Goal: Task Accomplishment & Management: Complete application form

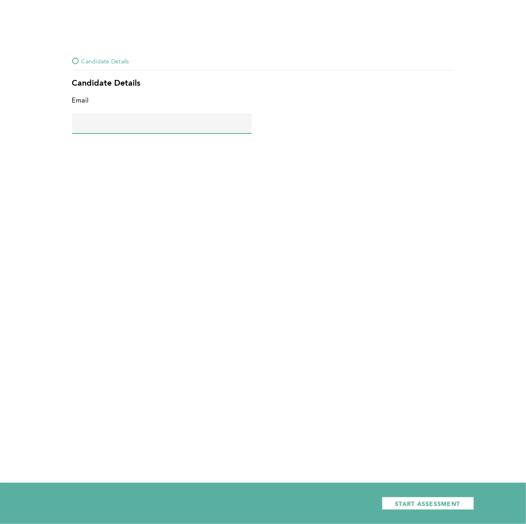
click at [103, 129] on input "text" at bounding box center [162, 123] width 180 height 20
type input "[EMAIL_ADDRESS][DOMAIN_NAME]"
click at [439, 507] on span "START ASSESSMENT" at bounding box center [427, 504] width 65 height 8
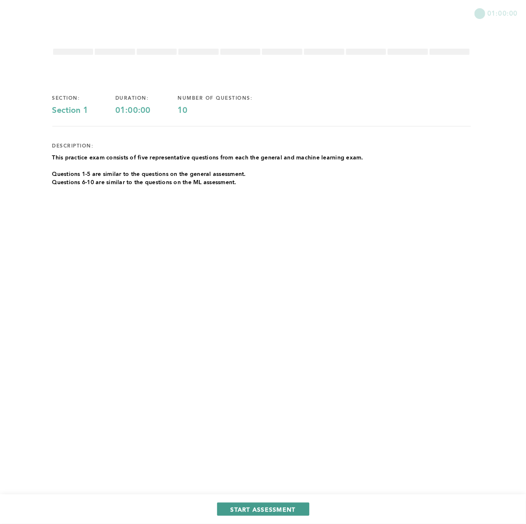
click at [266, 513] on span "START ASSESSMENT" at bounding box center [263, 509] width 65 height 8
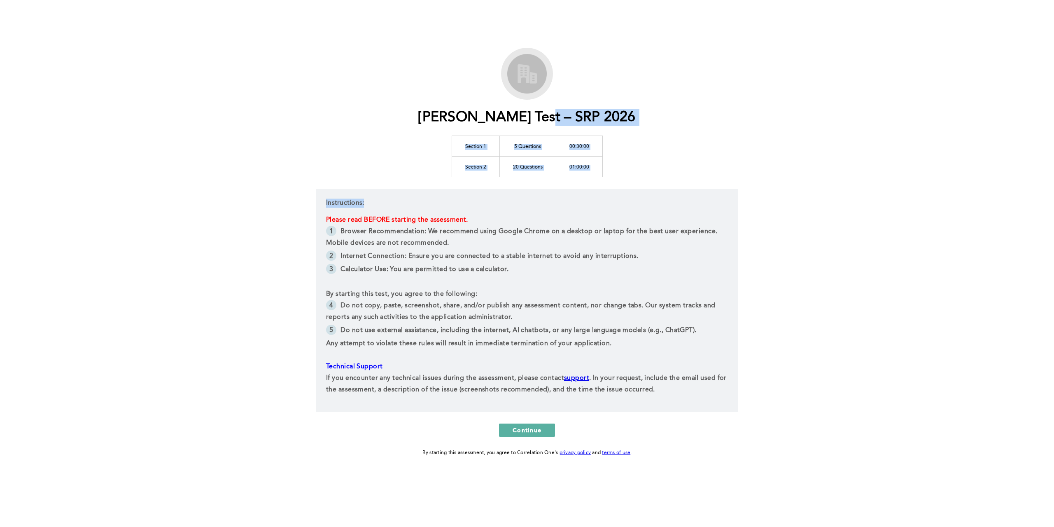
drag, startPoint x: 560, startPoint y: 113, endPoint x: 627, endPoint y: 117, distance: 67.2
click at [617, 113] on div "ML Quant Test – SRP 2026 Section 1 5 Questions 00:30:00 Section 2 20 Questions …" at bounding box center [527, 252] width 422 height 409
click at [627, 117] on div "ML Quant Test – SRP 2026 Section 1 5 Questions 00:30:00 Section 2 20 Questions …" at bounding box center [527, 252] width 422 height 409
drag, startPoint x: 572, startPoint y: 166, endPoint x: 587, endPoint y: 165, distance: 15.3
click at [587, 165] on td "01:00:00" at bounding box center [579, 166] width 47 height 21
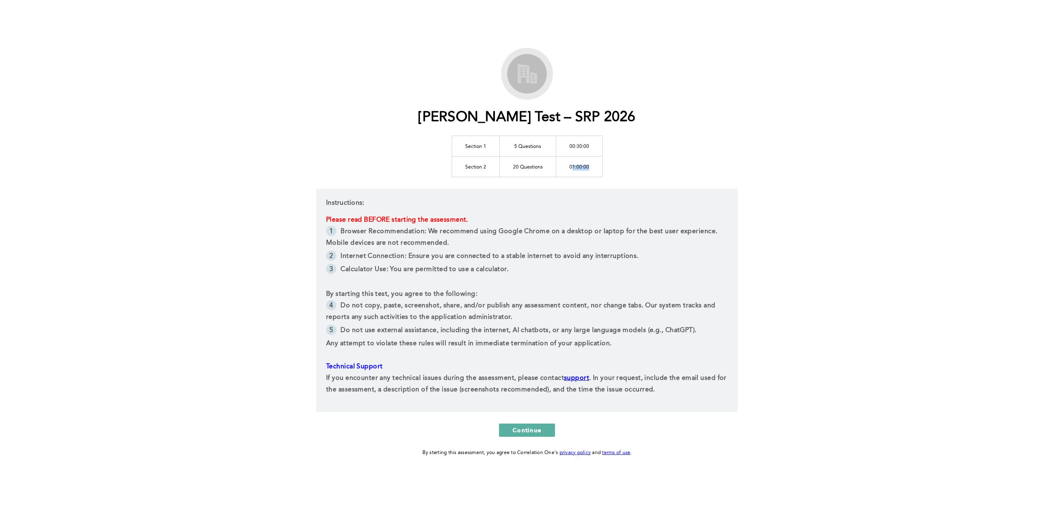
click at [587, 165] on td "01:00:00" at bounding box center [579, 166] width 47 height 21
